Goal: Task Accomplishment & Management: Manage account settings

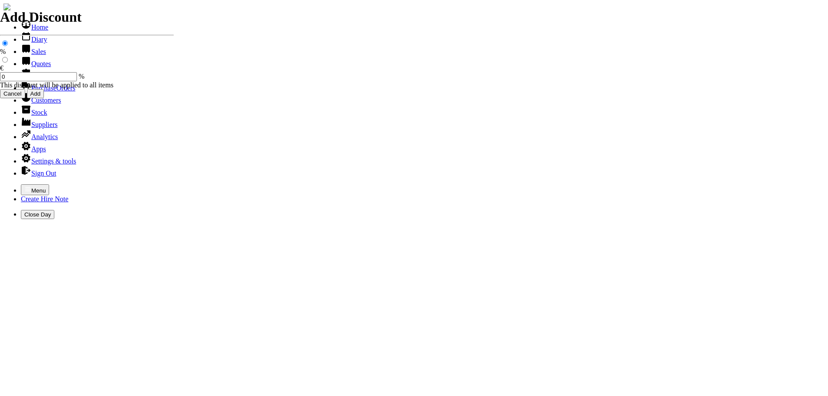
select select "HO"
click at [24, 186] on icon "button" at bounding box center [27, 189] width 7 height 7
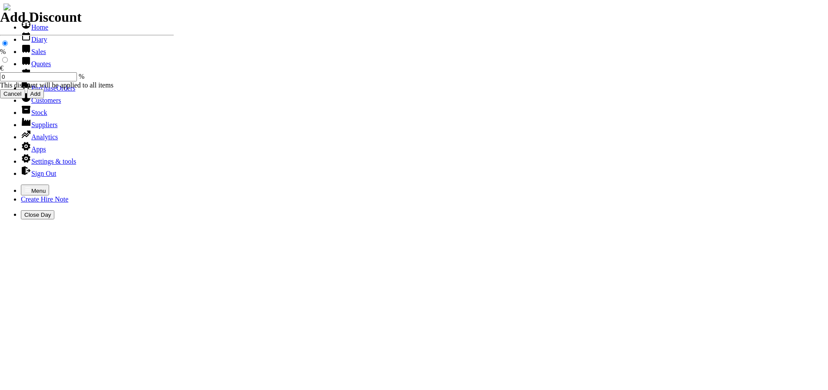
click at [37, 80] on link "Hire Notes" at bounding box center [41, 75] width 41 height 7
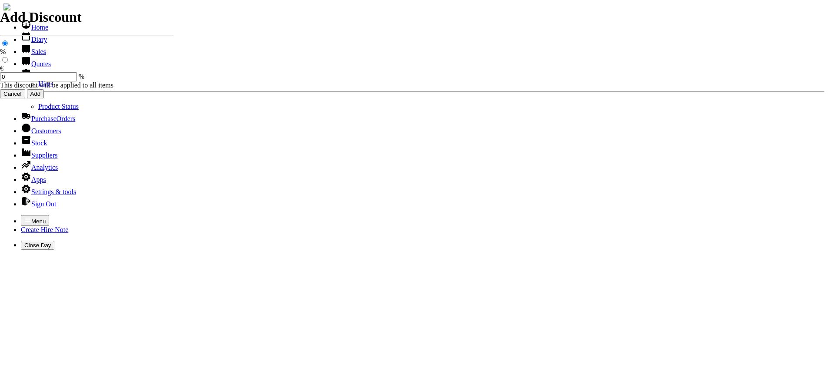
click at [38, 87] on link "Hires" at bounding box center [45, 83] width 15 height 7
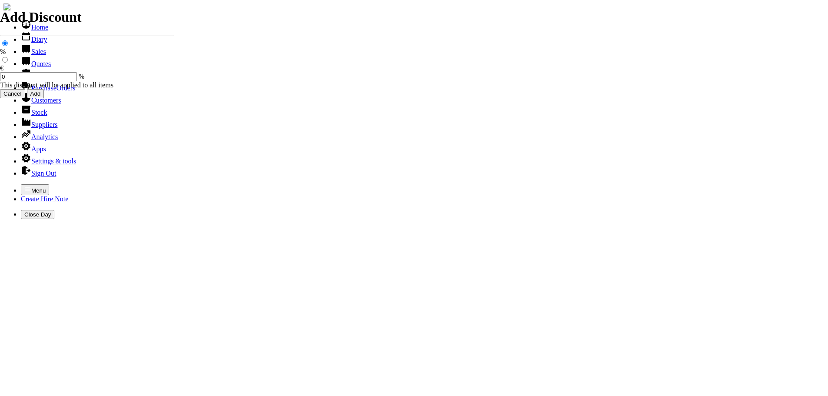
select select "HO"
click at [25, 187] on icon "button" at bounding box center [27, 189] width 5 height 4
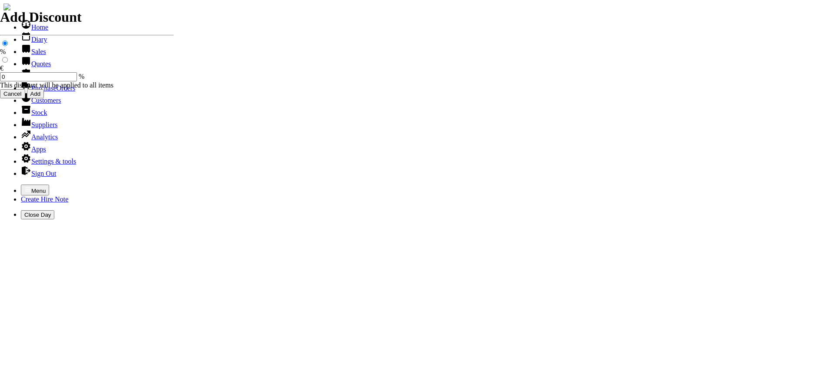
click at [41, 104] on link "Customers" at bounding box center [41, 100] width 40 height 7
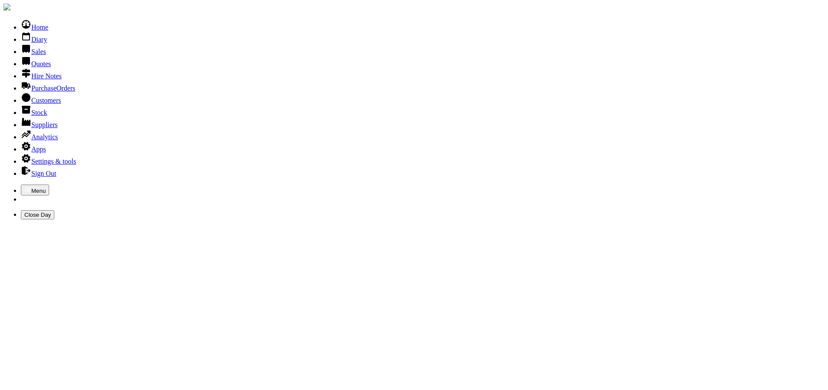
type input "HILLBILLY"
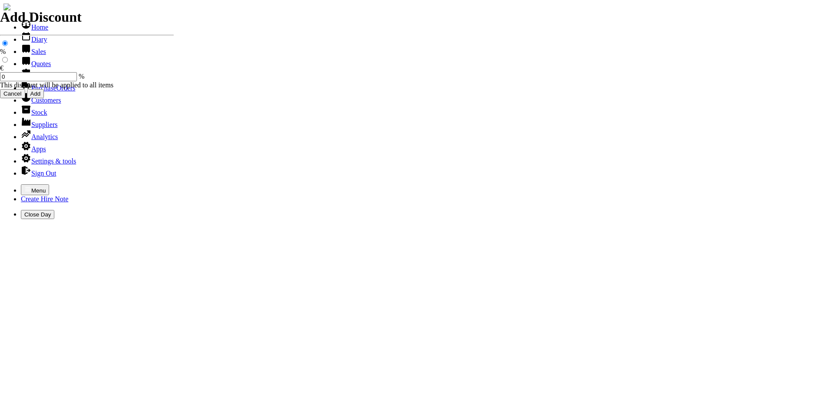
select select "HO"
click at [24, 186] on icon "button" at bounding box center [27, 189] width 7 height 7
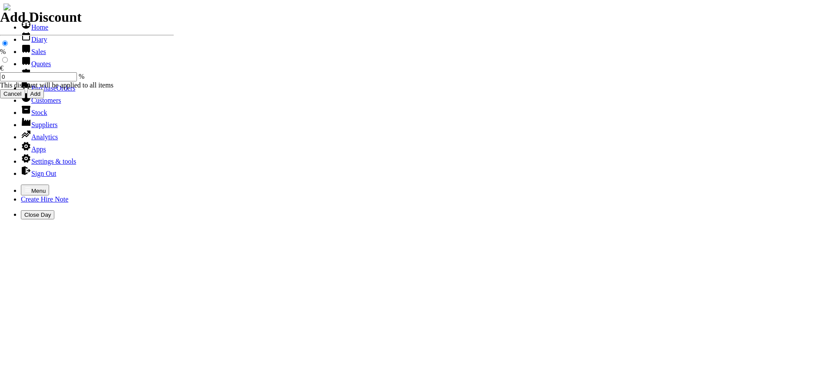
click at [30, 80] on link "Hire Notes" at bounding box center [41, 75] width 41 height 7
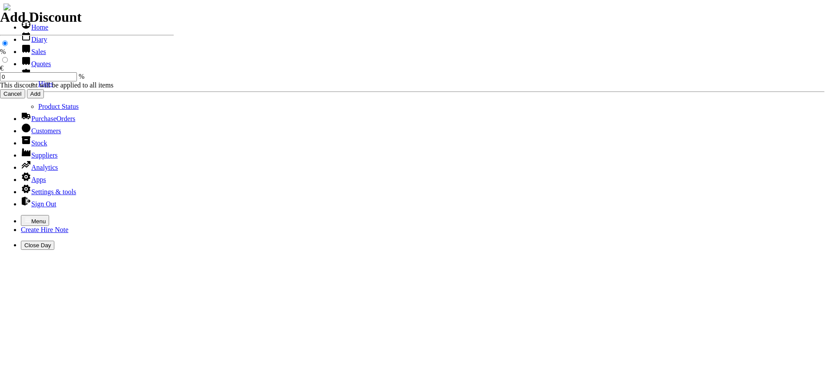
click at [38, 87] on link "Hires" at bounding box center [45, 83] width 15 height 7
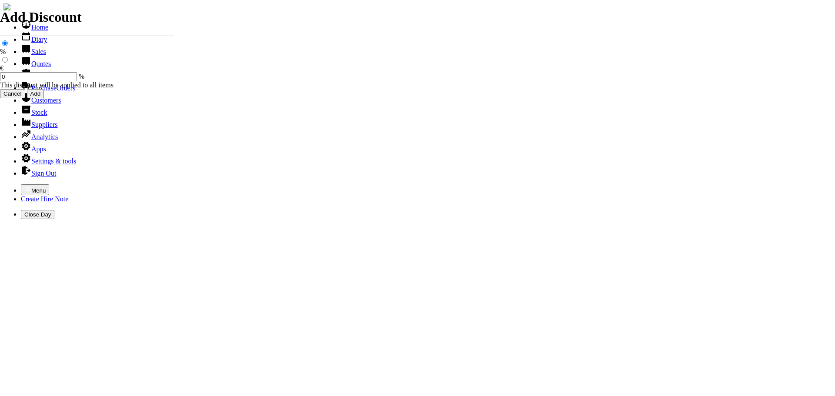
type input "[PERSON_NAME]"
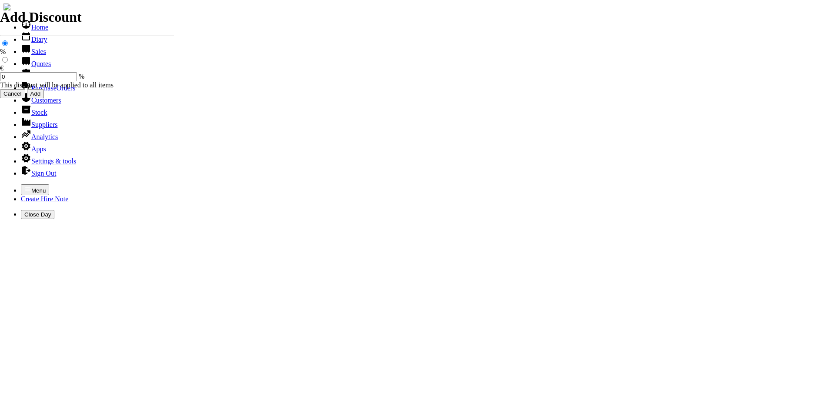
type input "15" petrol plate compac"
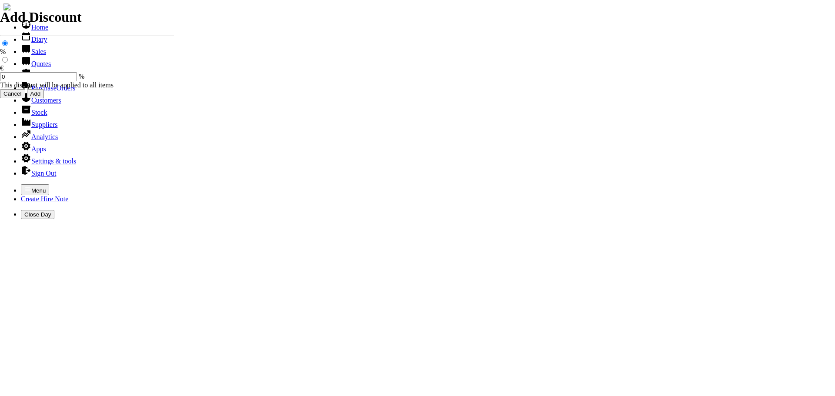
type input "[PERSON_NAME]"
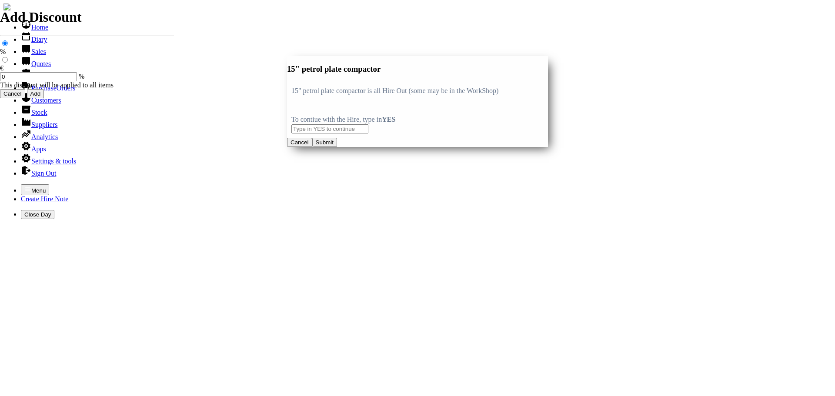
type input "15" petrol plate compactor"
click at [368, 127] on input "text" at bounding box center [329, 128] width 77 height 9
type input "YES"
click at [337, 147] on button "Submit" at bounding box center [324, 142] width 25 height 9
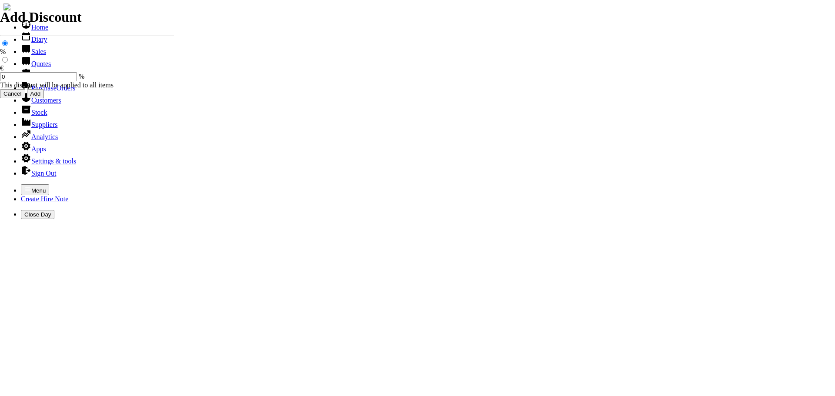
type input "35.00"
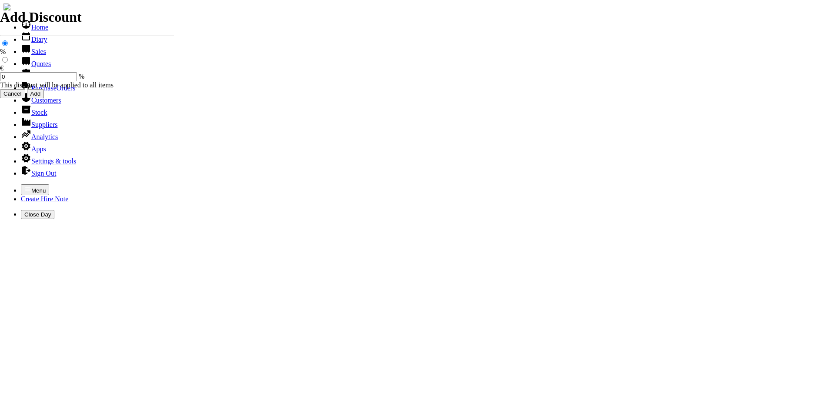
type input "26/08/2025"
type input "440000726"
type input "[EMAIL_ADDRESS][DOMAIN_NAME]"
type input "[PERSON_NAME]"
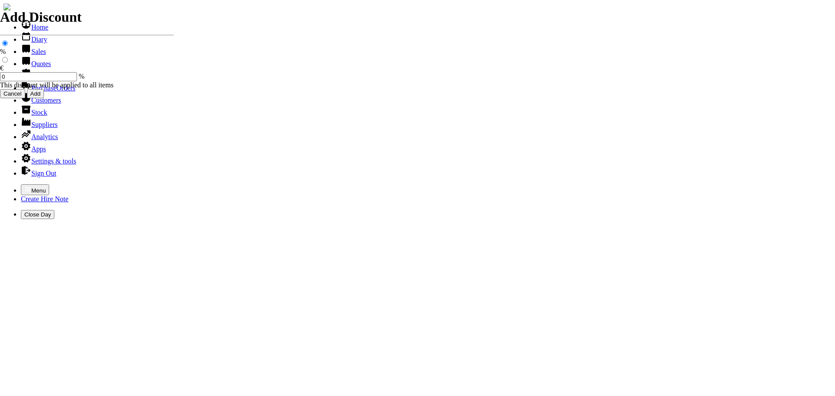
click at [24, 186] on icon "button" at bounding box center [27, 189] width 7 height 7
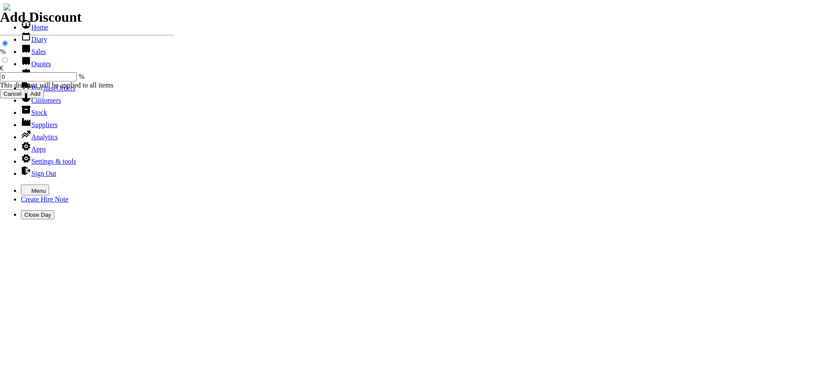
click at [31, 80] on link "Hire Notes" at bounding box center [41, 75] width 41 height 7
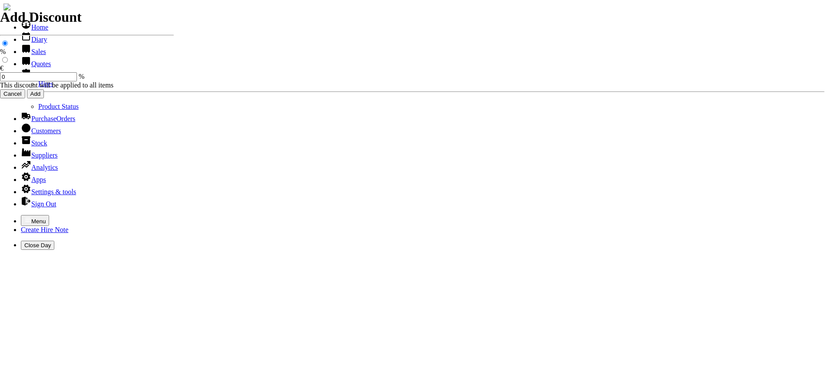
click at [38, 87] on link "Hires" at bounding box center [45, 83] width 15 height 7
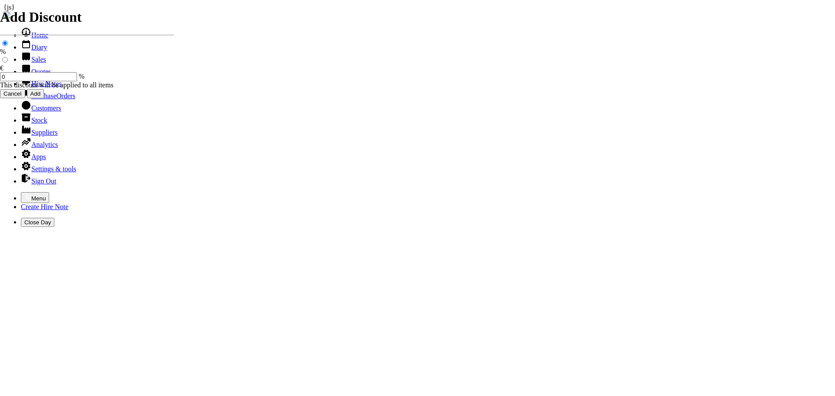
type input "[PERSON_NAME]"
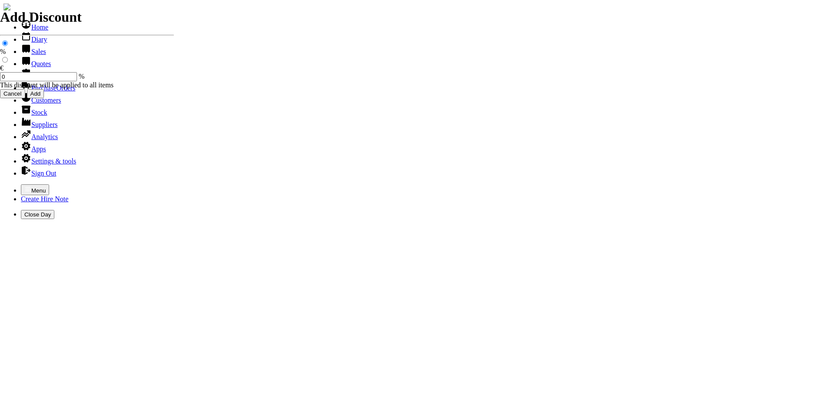
type input "[DATE]"
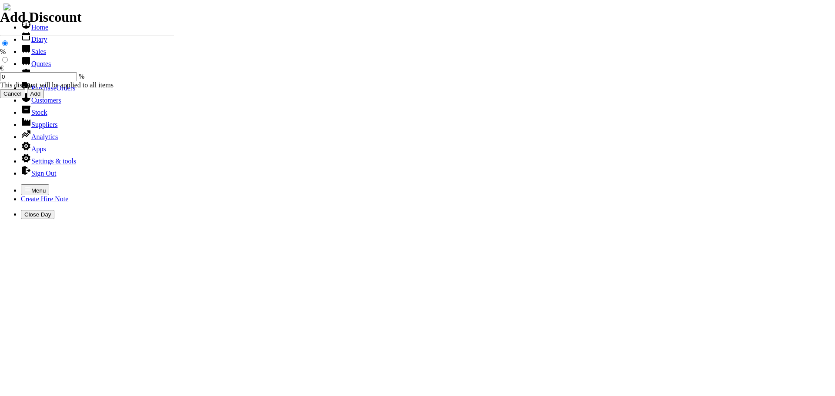
type input "440000726"
type input "[EMAIL_ADDRESS][DOMAIN_NAME]"
type input "John Dunne"
click at [25, 187] on icon "button" at bounding box center [27, 189] width 5 height 4
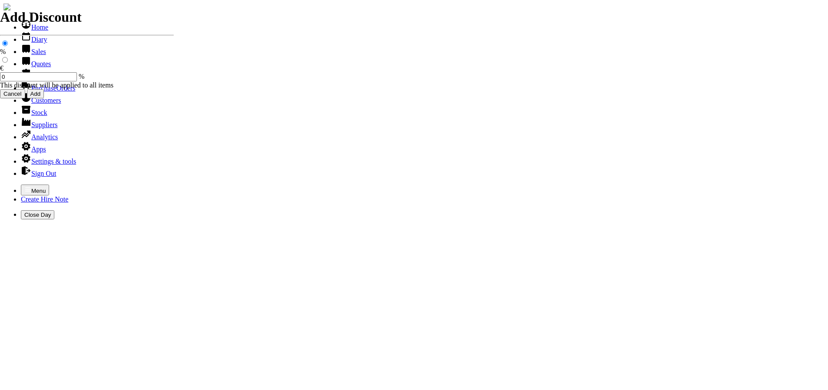
click at [38, 80] on link "Hire Notes" at bounding box center [41, 75] width 41 height 7
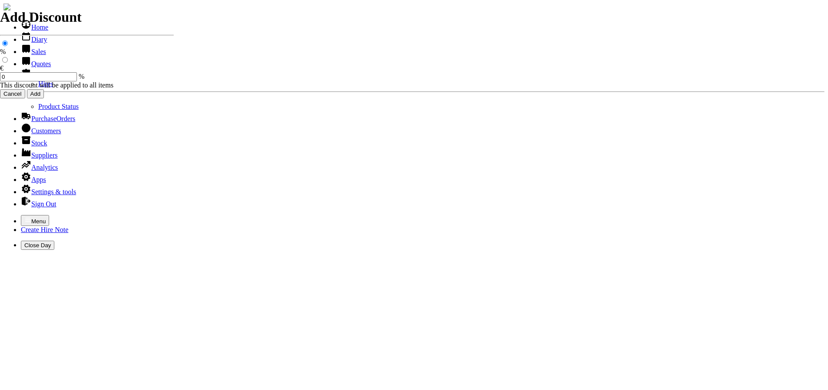
click at [38, 87] on link "Hires" at bounding box center [45, 83] width 15 height 7
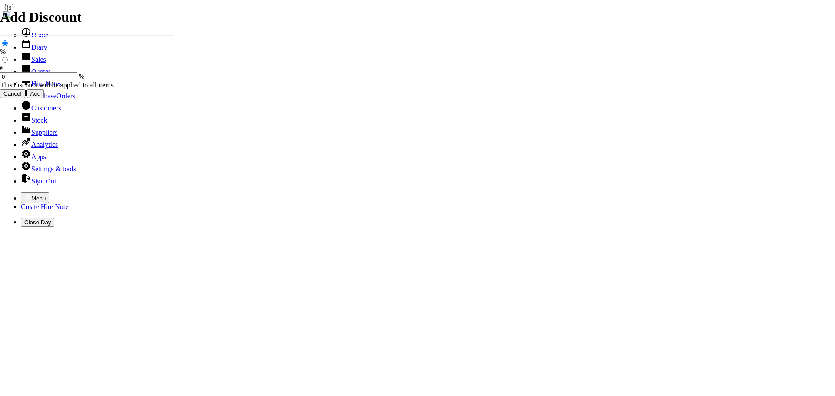
type input "[PERSON_NAME]"
type input "15/08/2025"
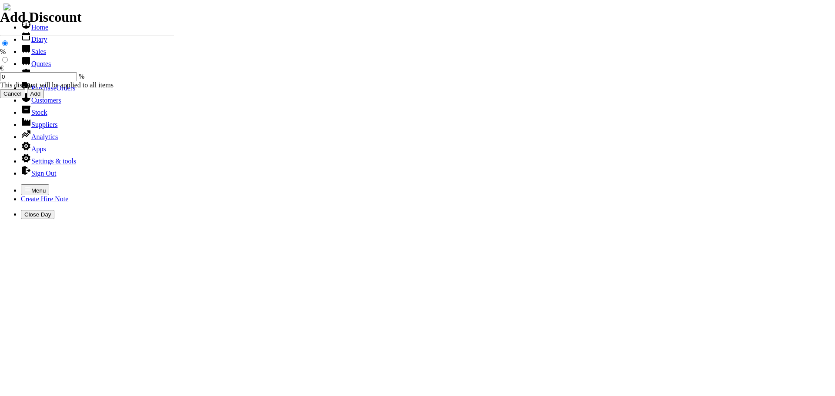
type input "[DATE]"
type input "245"
type input "First Day, 2 week(s)"
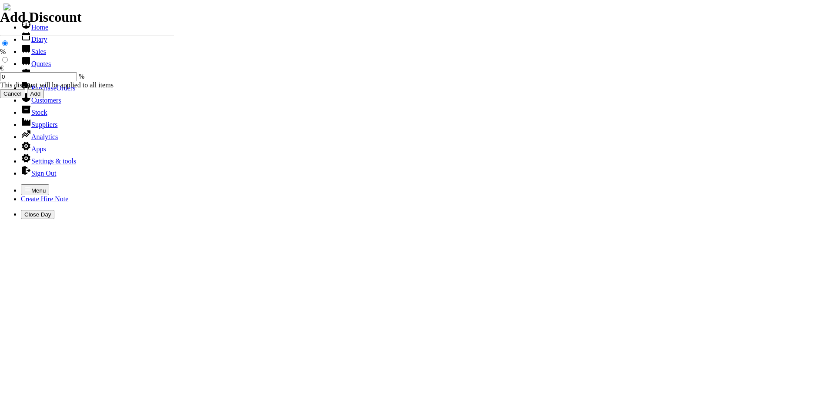
type input "150.00"
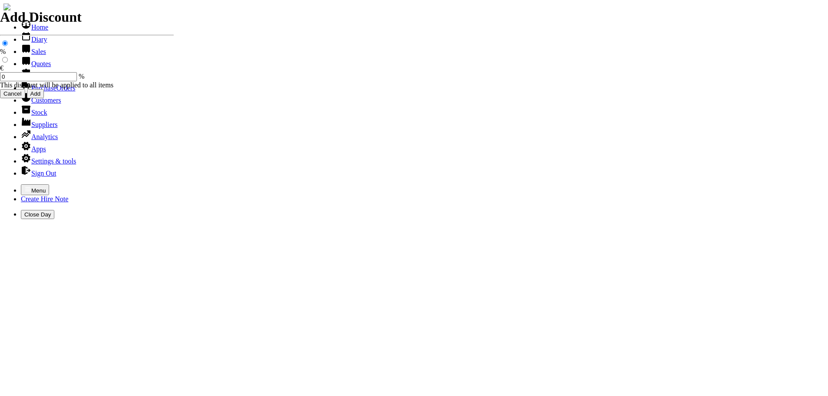
select select "HO"
select select "3"
type input "101477"
type input "[EMAIL_ADDRESS][DOMAIN_NAME]"
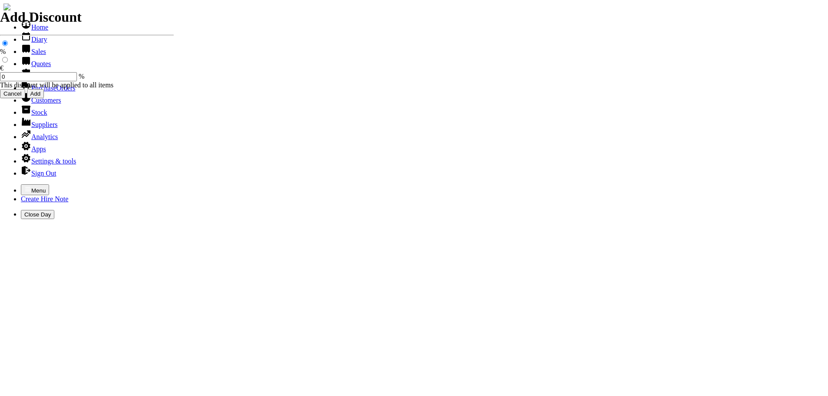
type input "[PERSON_NAME]"
